Goal: Communication & Community: Participate in discussion

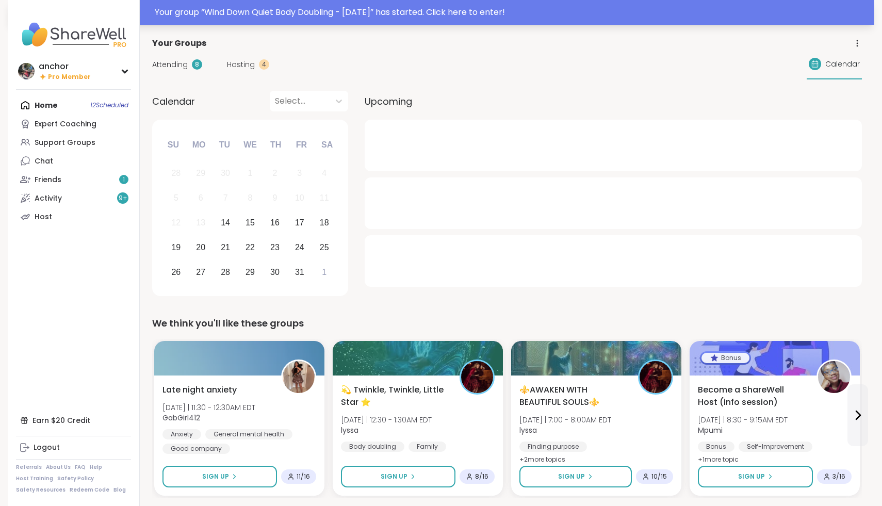
click at [336, 19] on div "Your group “ Wind Down Quiet Body Doubling - [DATE] ” has started. Click here t…" at bounding box center [441, 12] width 866 height 25
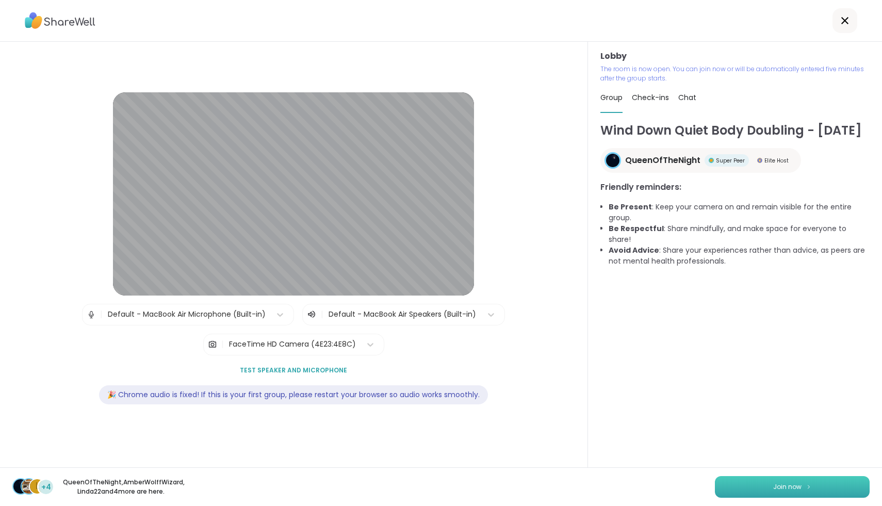
click at [732, 484] on button "Join now" at bounding box center [792, 487] width 155 height 22
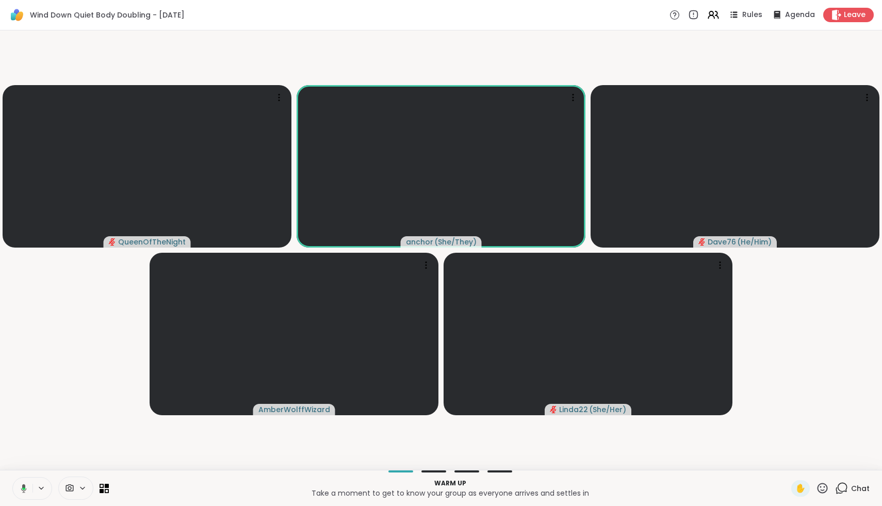
click at [20, 490] on icon at bounding box center [22, 488] width 9 height 9
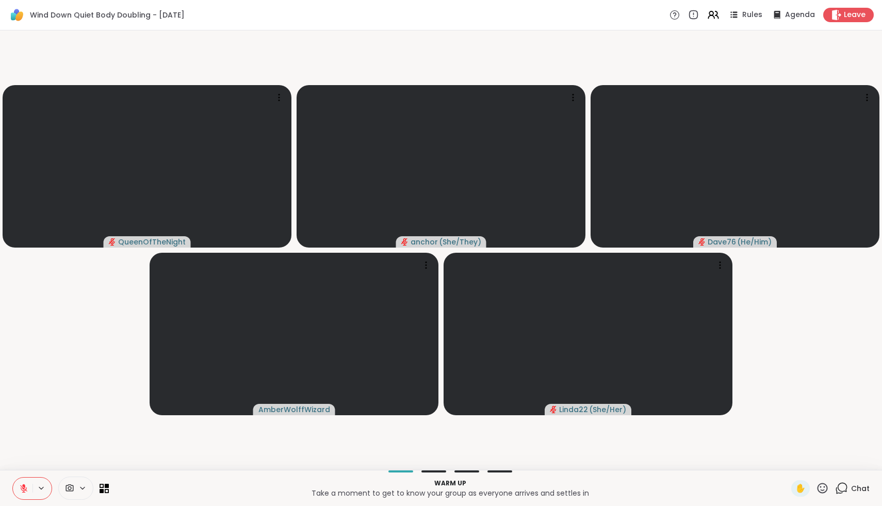
click at [68, 492] on icon at bounding box center [69, 488] width 9 height 10
click at [65, 455] on div "FaceTime HD Camera" at bounding box center [84, 451] width 90 height 12
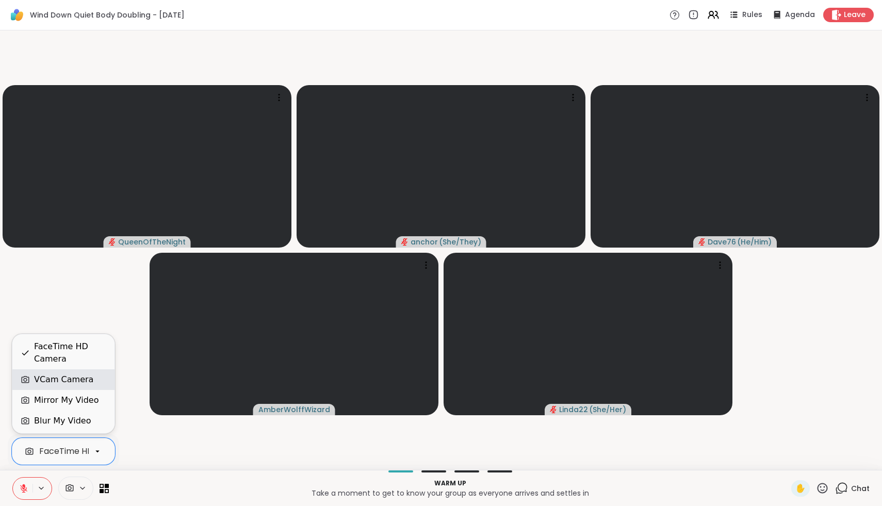
click at [61, 385] on div "VCam Camera" at bounding box center [63, 379] width 59 height 12
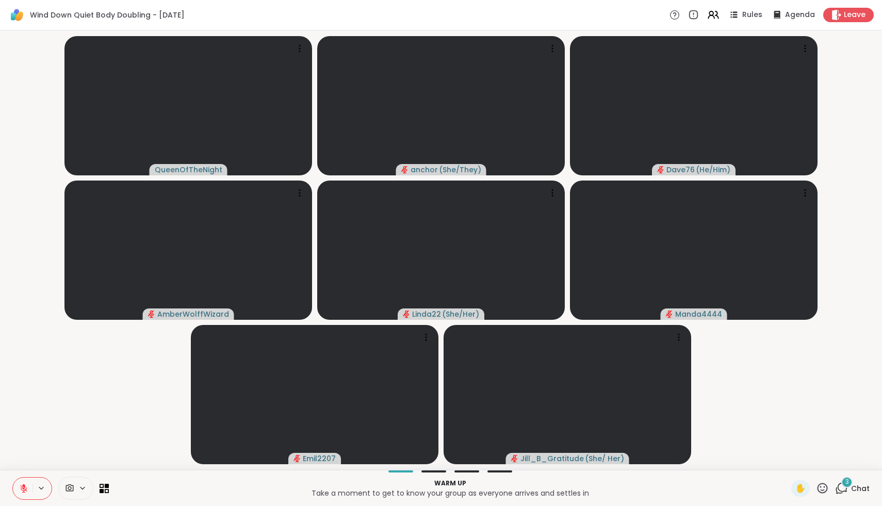
click at [862, 493] on div "3 Chat" at bounding box center [852, 488] width 35 height 16
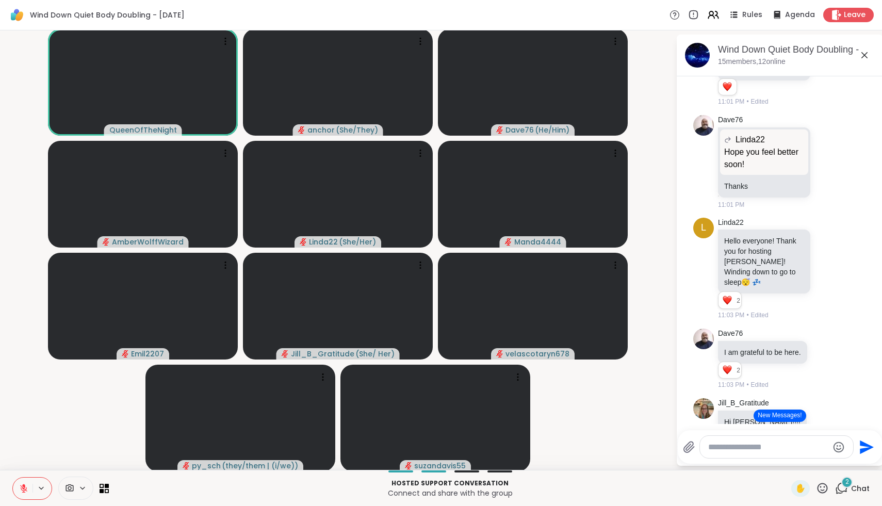
scroll to position [298, 0]
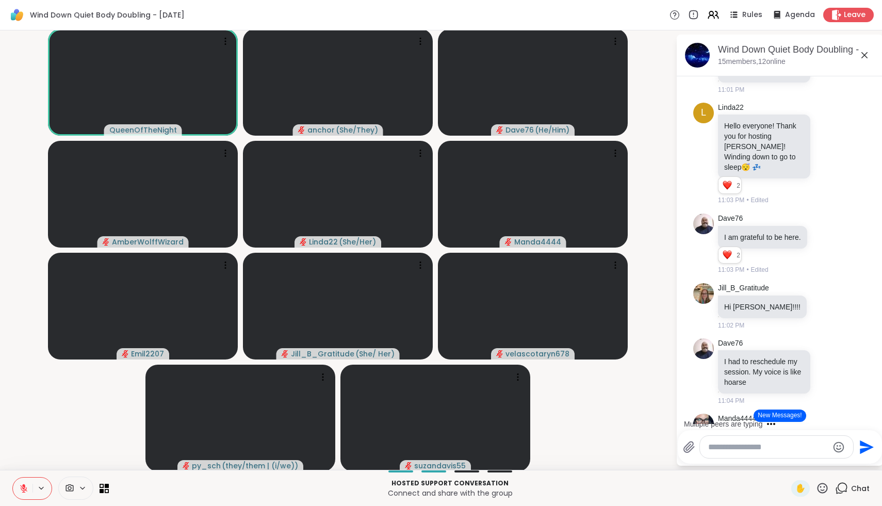
click at [798, 448] on textarea "Type your message" at bounding box center [768, 447] width 120 height 10
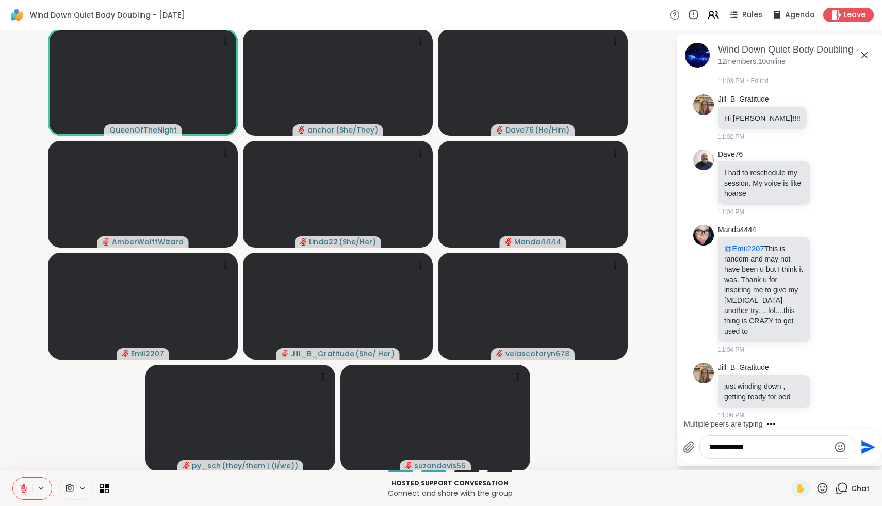
scroll to position [466, 0]
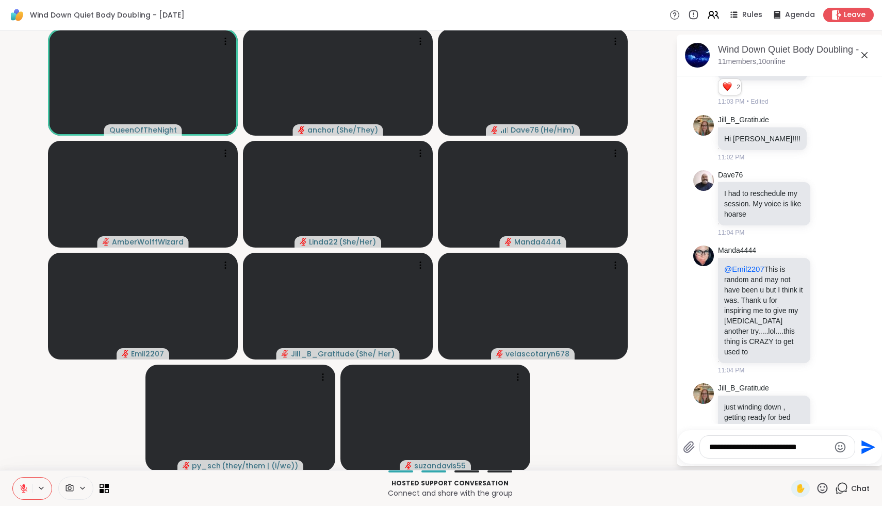
type textarea "**********"
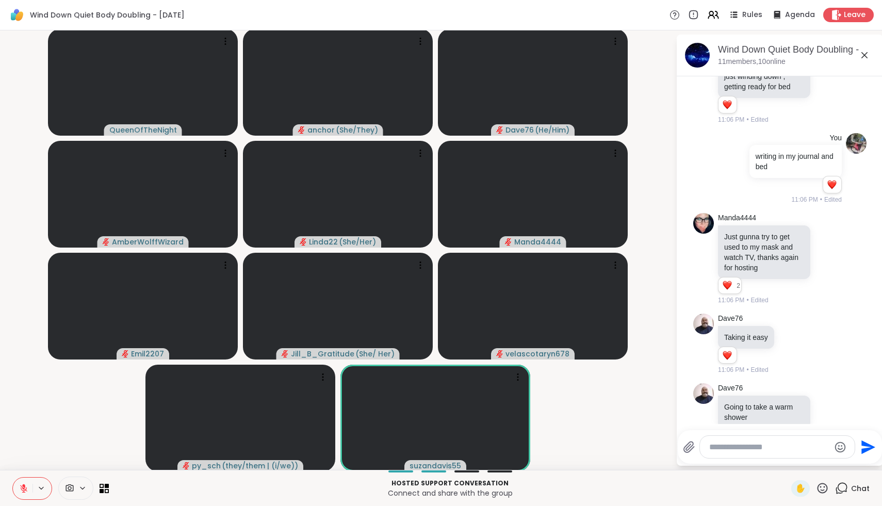
scroll to position [826, 0]
